Goal: Transaction & Acquisition: Purchase product/service

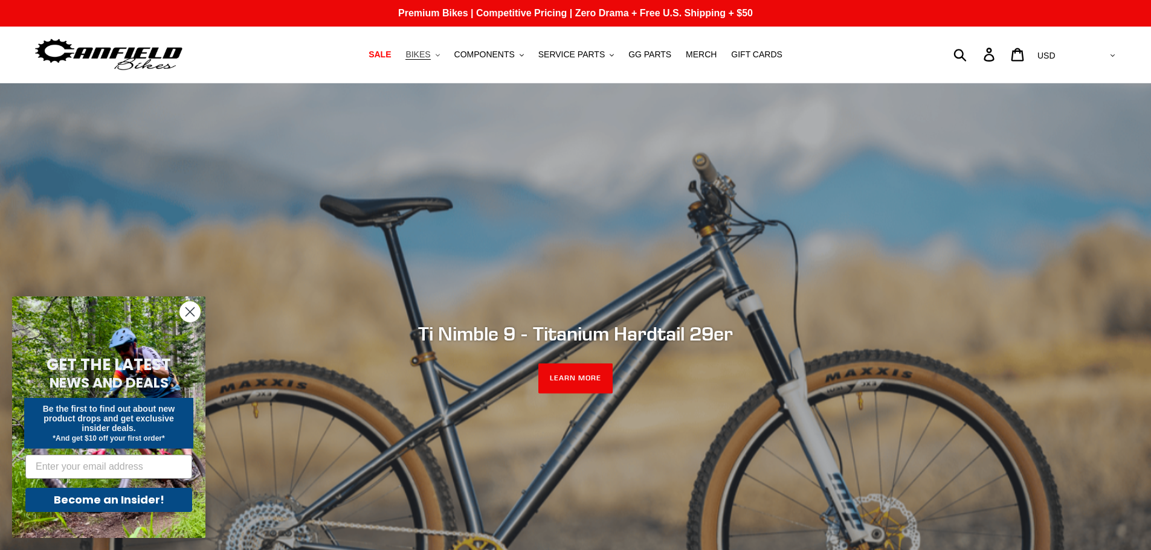
click at [430, 53] on span "BIKES" at bounding box center [417, 55] width 25 height 10
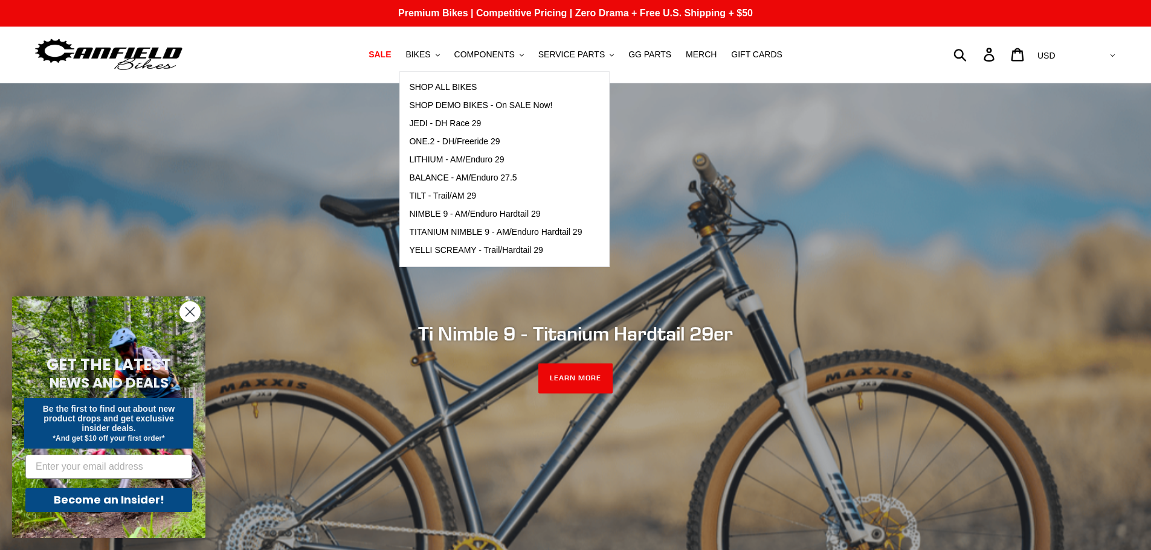
click at [165, 313] on form "GET THE LATEST NEWS AND DEALS Be the first to find out about new product drops …" at bounding box center [108, 418] width 193 height 242
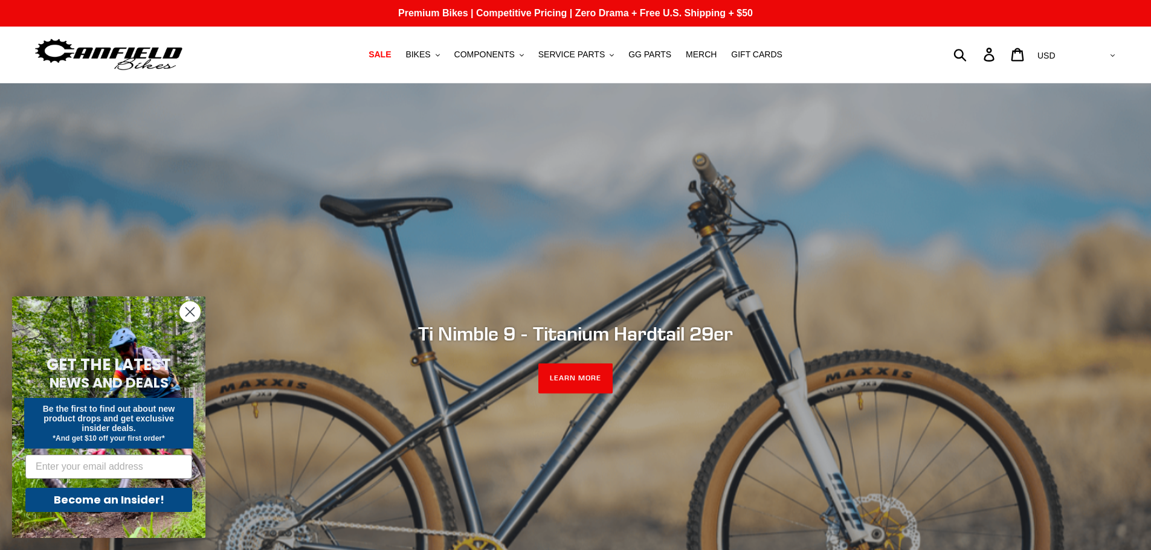
click at [170, 314] on form "GET THE LATEST NEWS AND DEALS Be the first to find out about new product drops …" at bounding box center [108, 418] width 193 height 242
click at [510, 54] on span "COMPONENTS" at bounding box center [484, 55] width 60 height 10
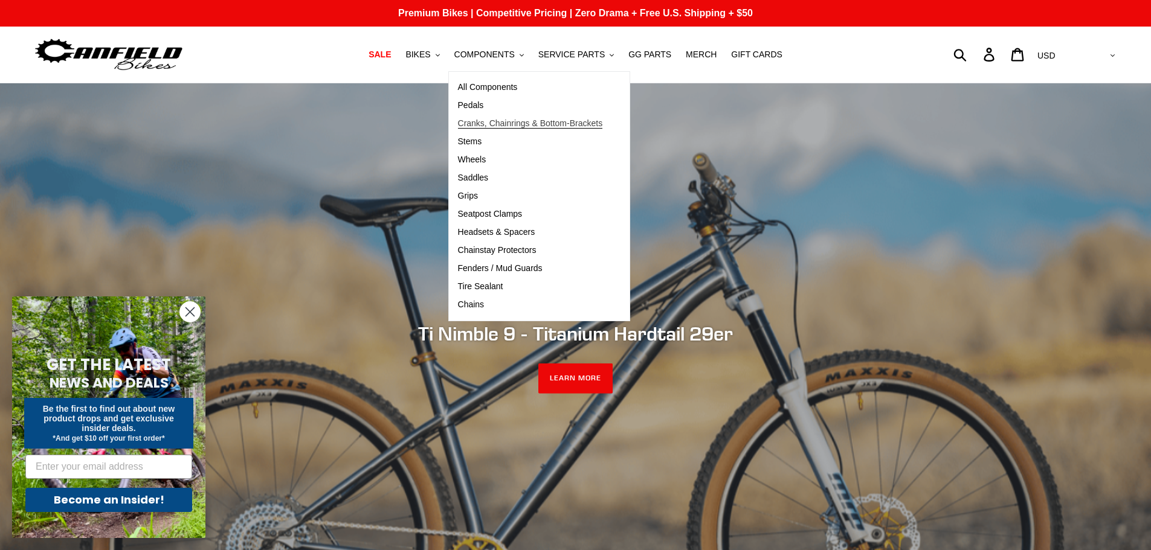
click at [505, 121] on span "Cranks, Chainrings & Bottom-Brackets" at bounding box center [530, 123] width 145 height 10
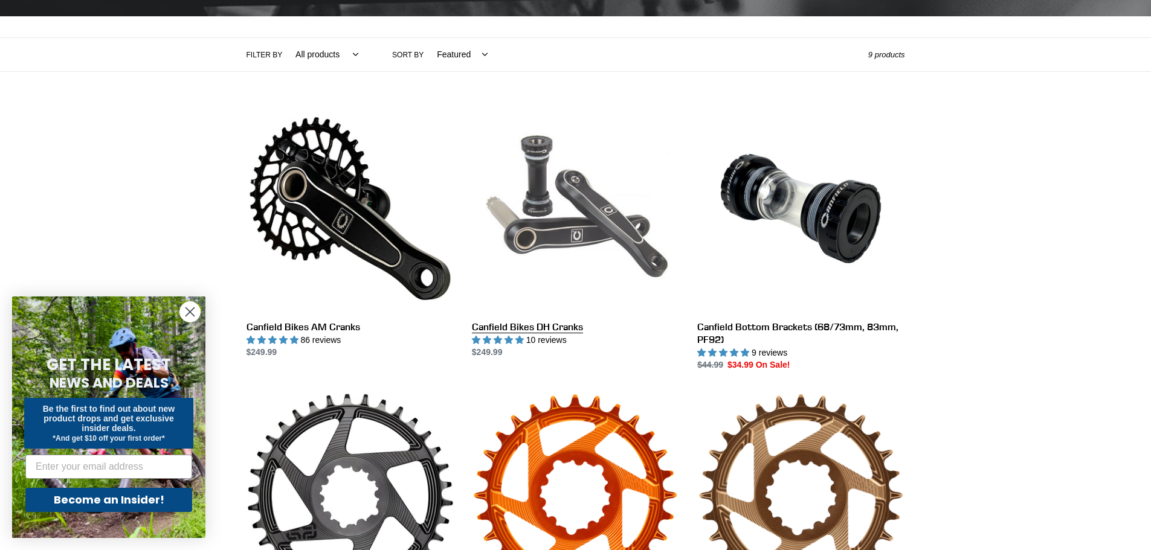
scroll to position [302, 0]
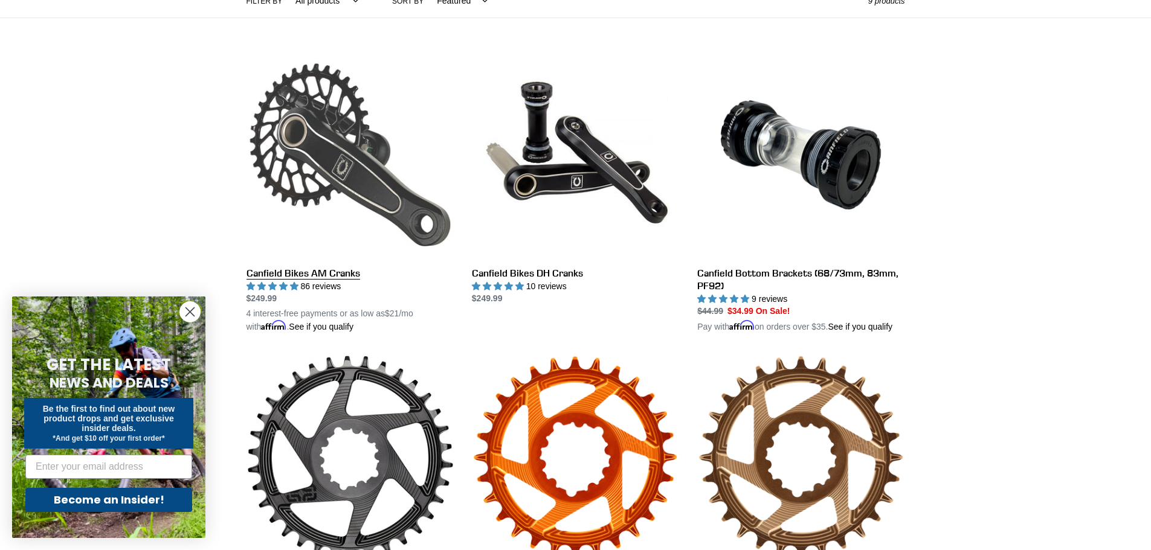
click at [309, 251] on link "Canfield Bikes AM Cranks" at bounding box center [349, 192] width 207 height 283
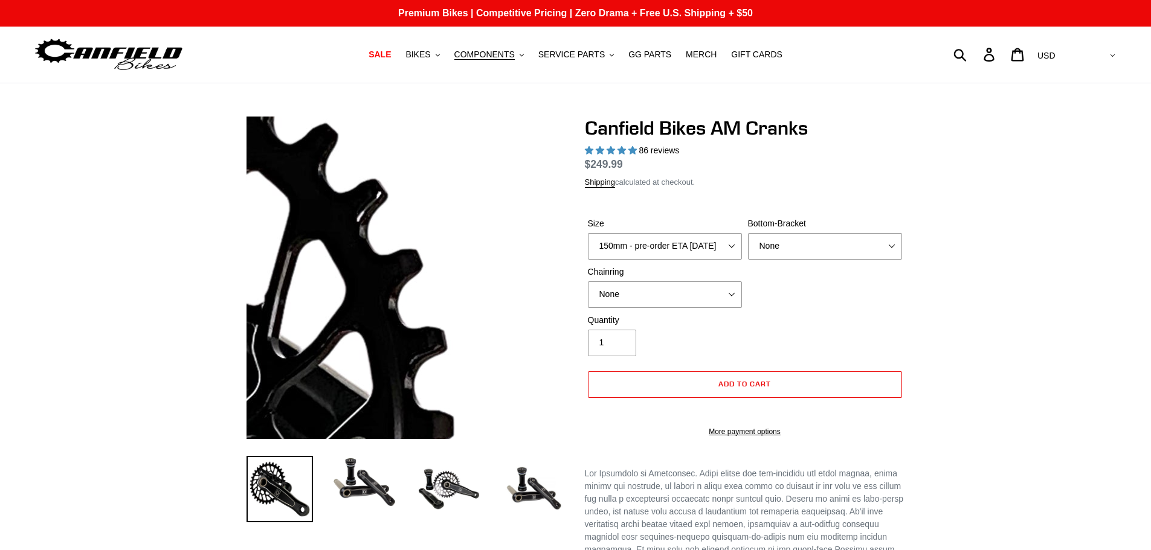
select select "highest-rating"
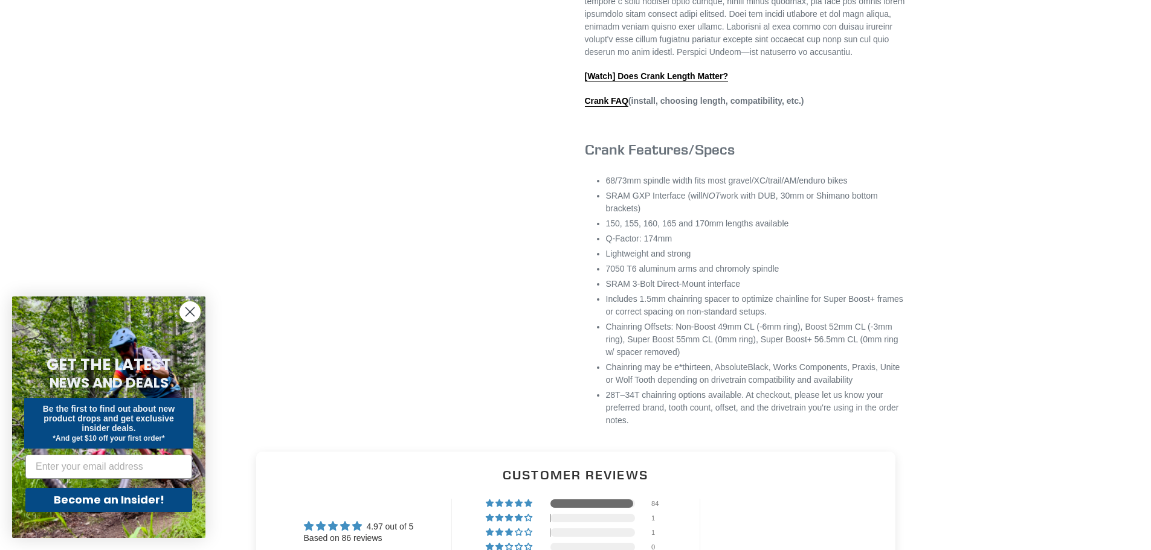
scroll to position [604, 0]
